Goal: Information Seeking & Learning: Learn about a topic

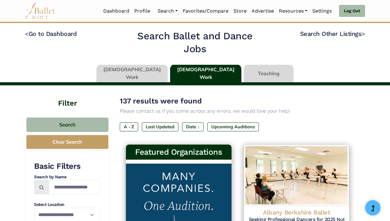
scroll to position [431, 0]
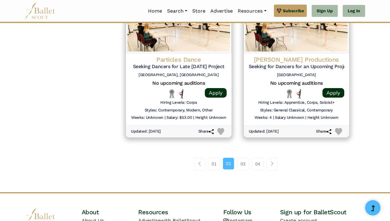
scroll to position [830, 0]
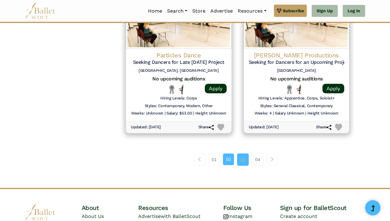
click at [243, 154] on link "03" at bounding box center [243, 160] width 12 height 12
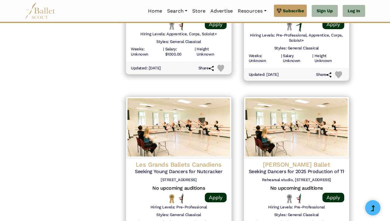
scroll to position [793, 0]
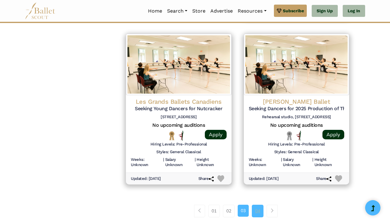
click at [260, 205] on link "04" at bounding box center [258, 211] width 12 height 12
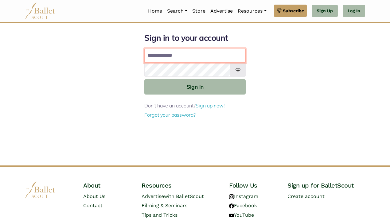
type input "**********"
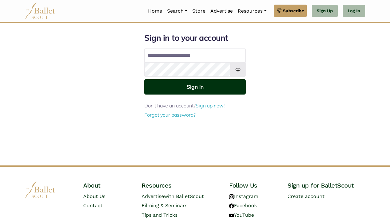
click at [186, 88] on button "Sign in" at bounding box center [194, 86] width 101 height 15
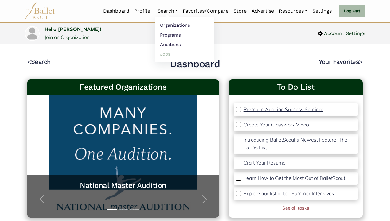
click at [167, 50] on link "Jobs" at bounding box center [184, 54] width 59 height 10
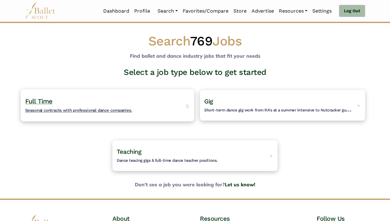
click at [141, 104] on div "Full Time Seasonal contracts with professional dance companies. >" at bounding box center [108, 105] width 174 height 32
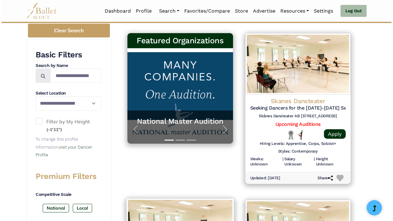
scroll to position [109, 0]
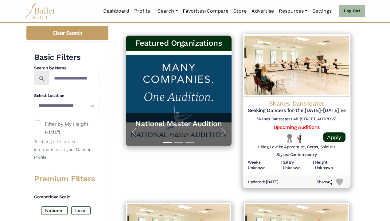
click at [282, 101] on h4 "Skanes Dansteater" at bounding box center [297, 103] width 98 height 8
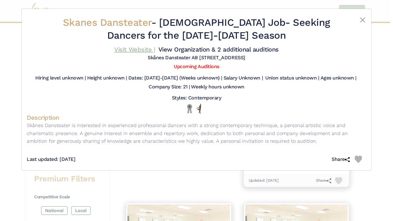
click at [144, 48] on link "Visit Website |" at bounding box center [134, 49] width 41 height 7
